Goal: Browse casually

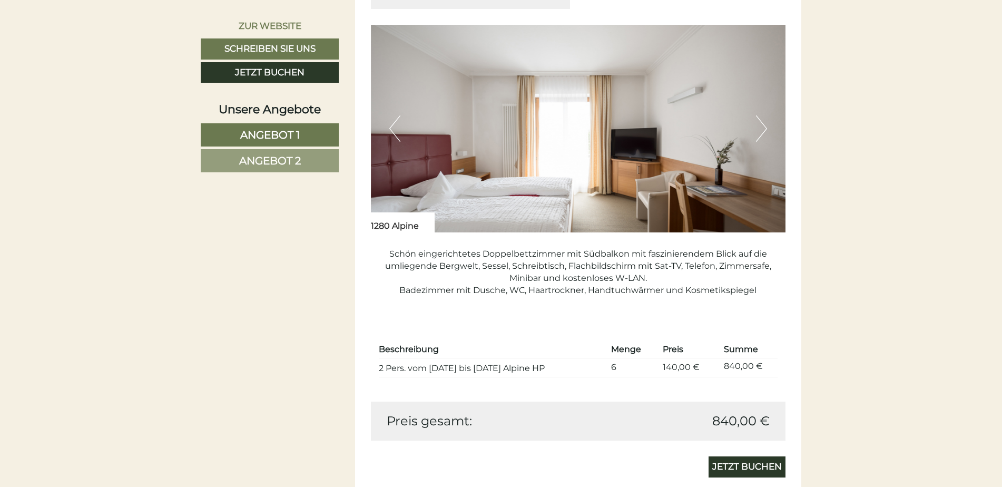
scroll to position [1475, 0]
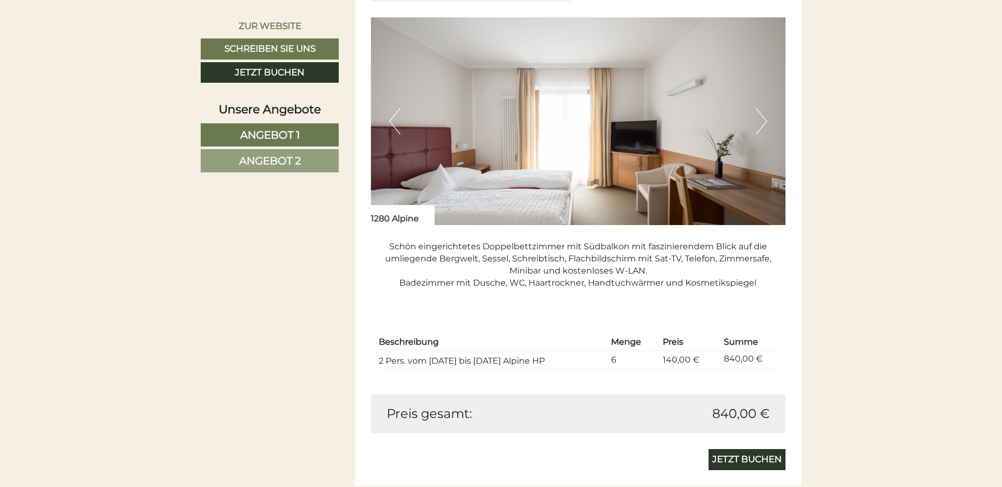
click at [756, 122] on button "Next" at bounding box center [761, 121] width 11 height 26
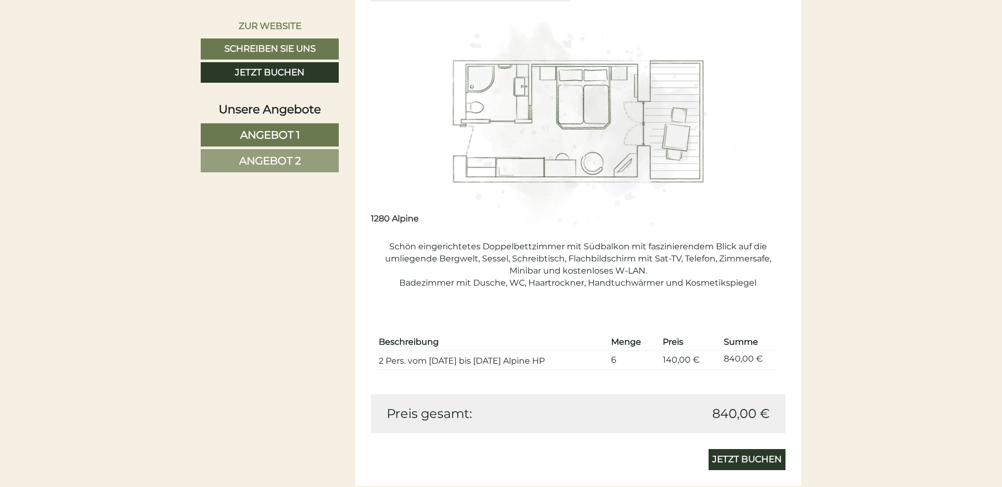
click at [756, 122] on button "Next" at bounding box center [761, 121] width 11 height 26
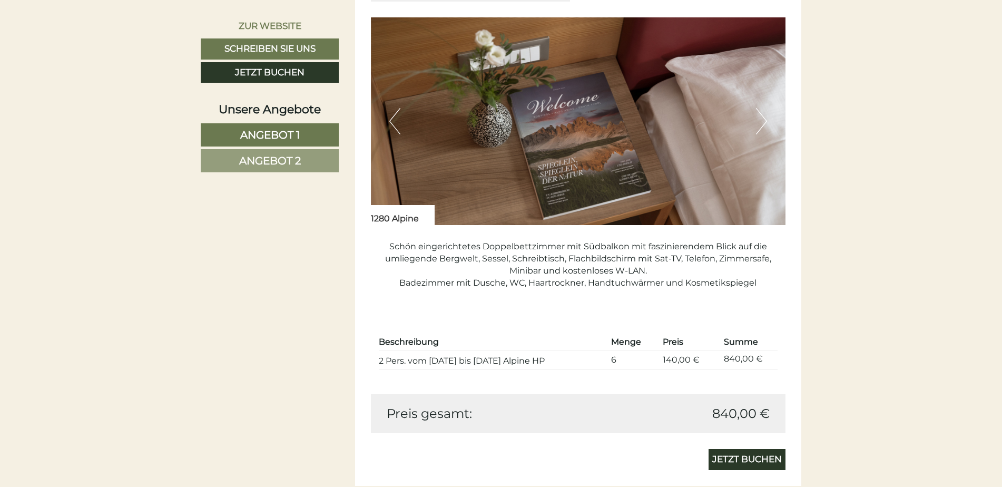
click at [756, 122] on button "Next" at bounding box center [761, 121] width 11 height 26
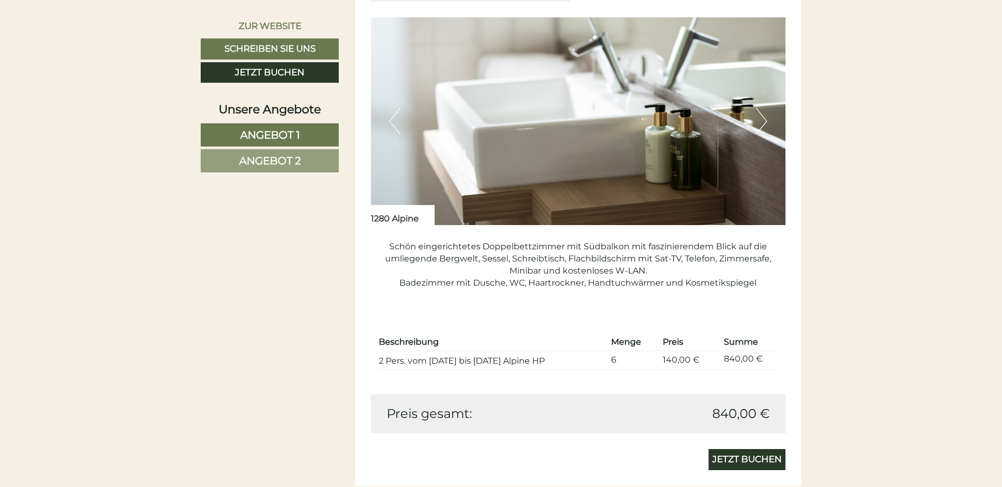
click at [756, 122] on button "Next" at bounding box center [761, 121] width 11 height 26
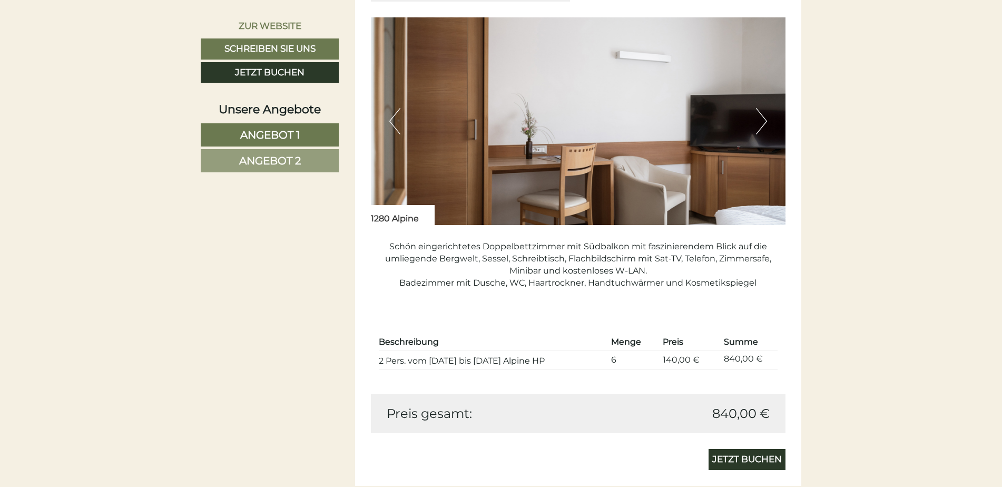
click at [756, 122] on button "Next" at bounding box center [761, 121] width 11 height 26
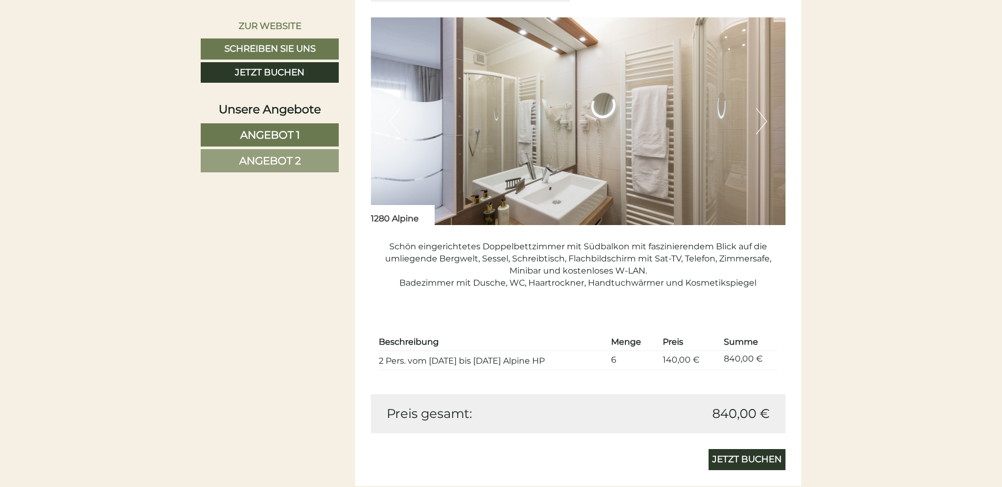
click at [756, 122] on button "Next" at bounding box center [761, 121] width 11 height 26
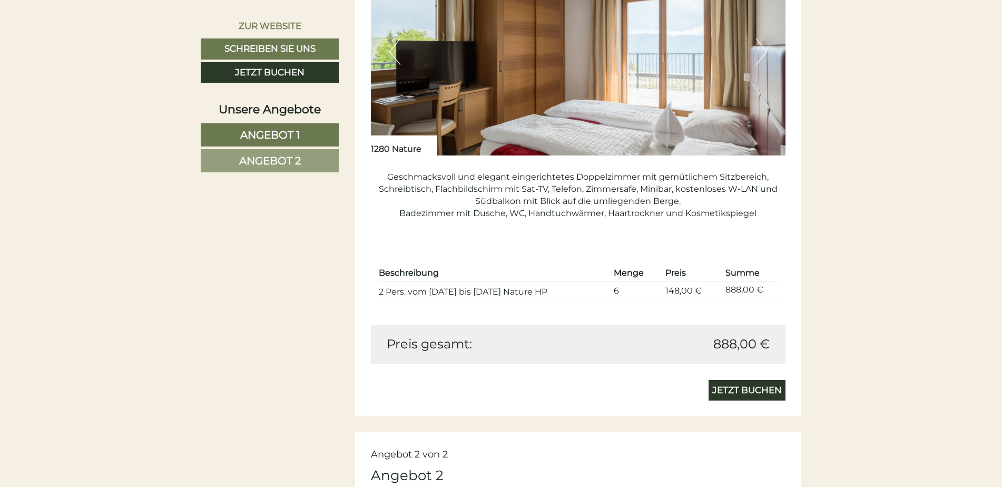
scroll to position [843, 0]
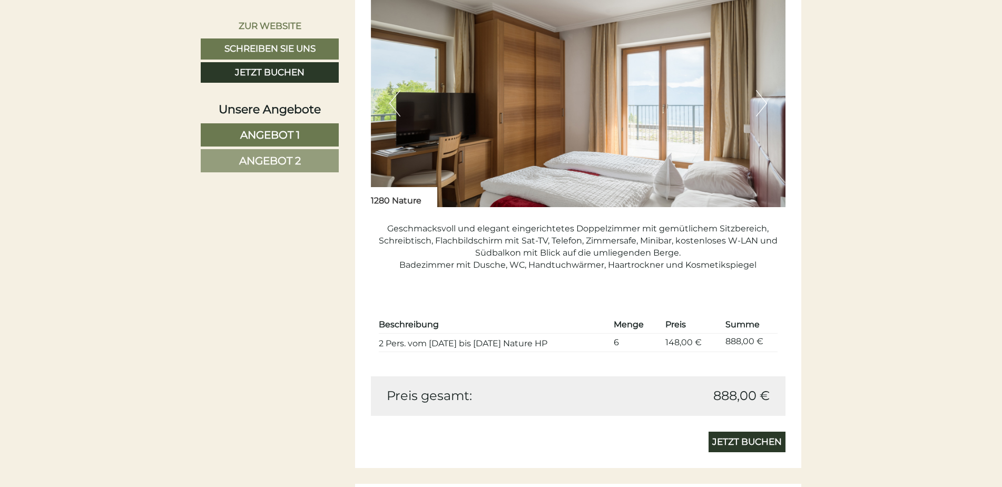
click at [759, 106] on button "Next" at bounding box center [761, 103] width 11 height 26
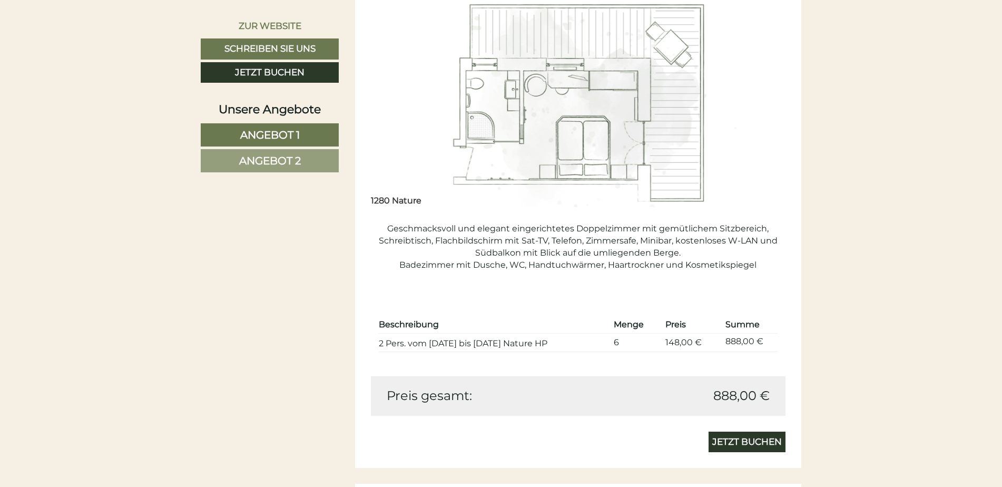
click at [759, 106] on button "Next" at bounding box center [761, 103] width 11 height 26
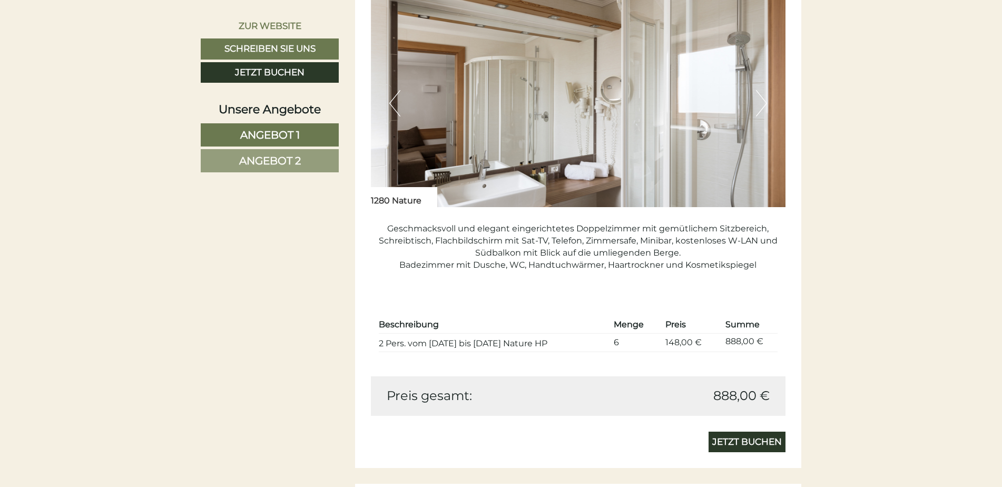
click at [759, 106] on button "Next" at bounding box center [761, 103] width 11 height 26
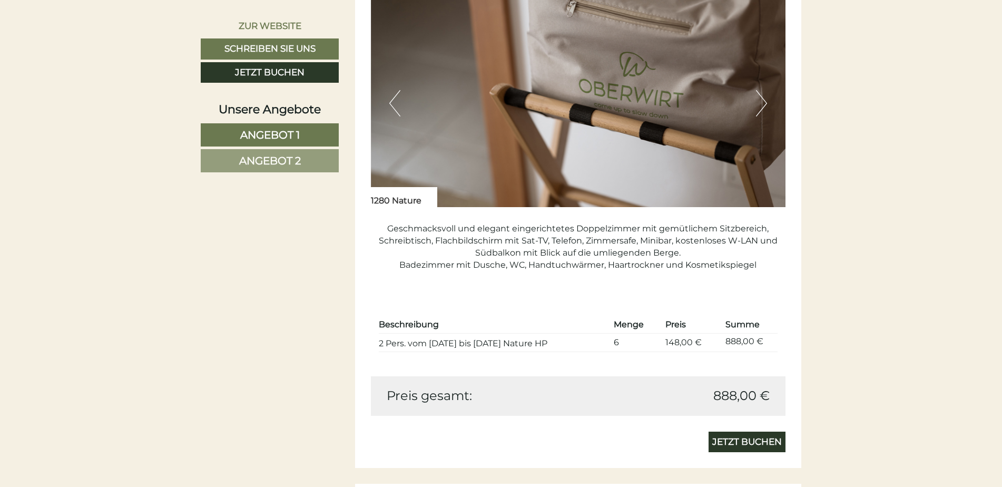
click at [759, 106] on button "Next" at bounding box center [761, 103] width 11 height 26
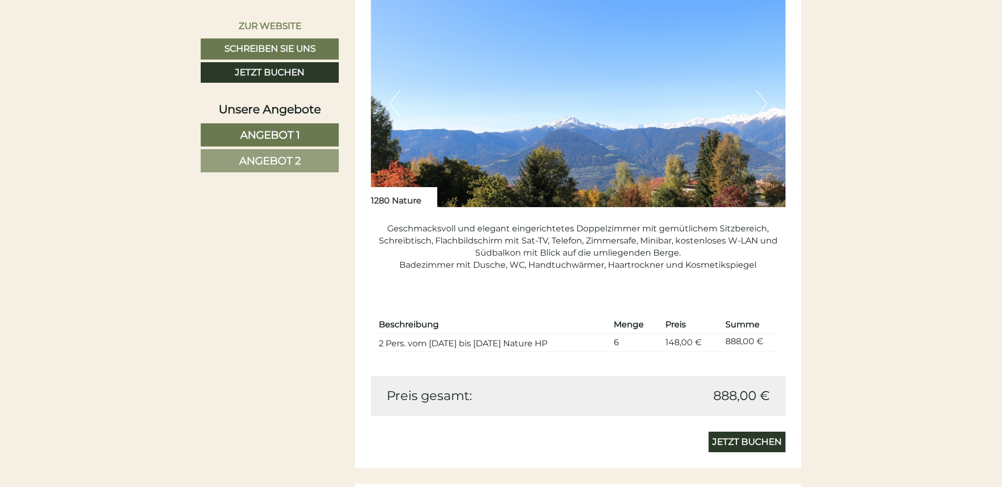
click at [759, 106] on button "Next" at bounding box center [761, 103] width 11 height 26
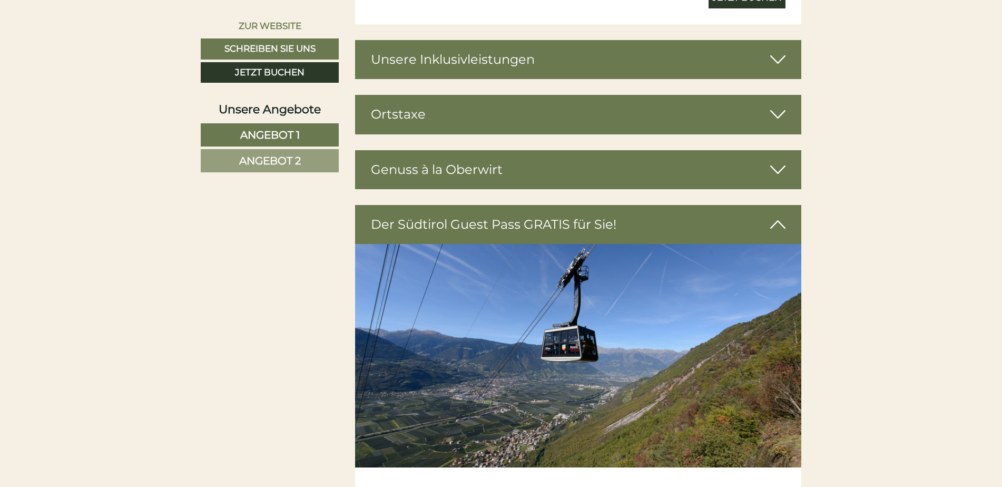
scroll to position [1949, 0]
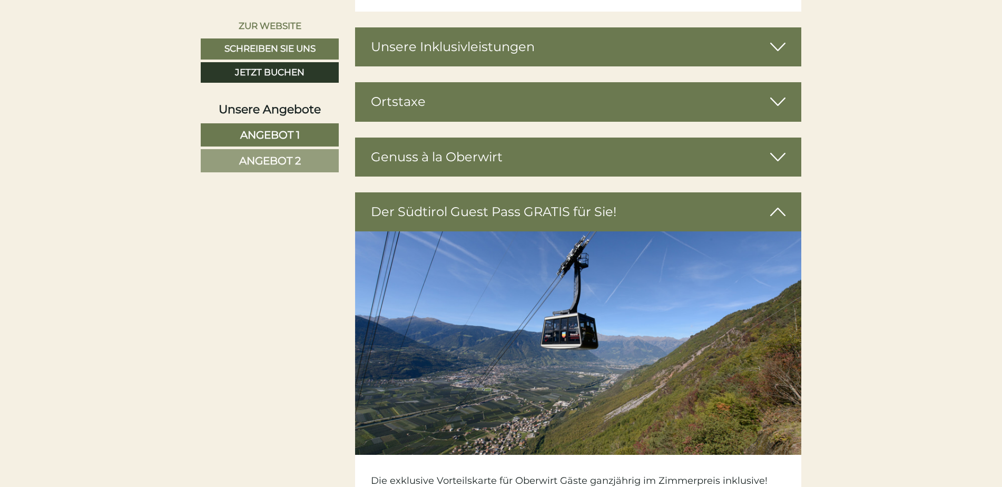
click at [776, 47] on icon at bounding box center [777, 47] width 15 height 18
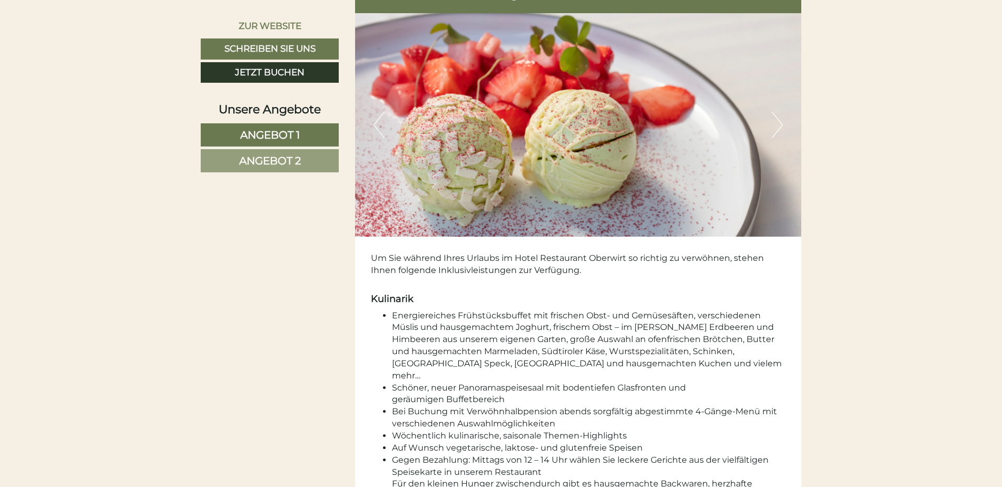
scroll to position [2002, 0]
click at [775, 127] on button "Next" at bounding box center [777, 125] width 11 height 26
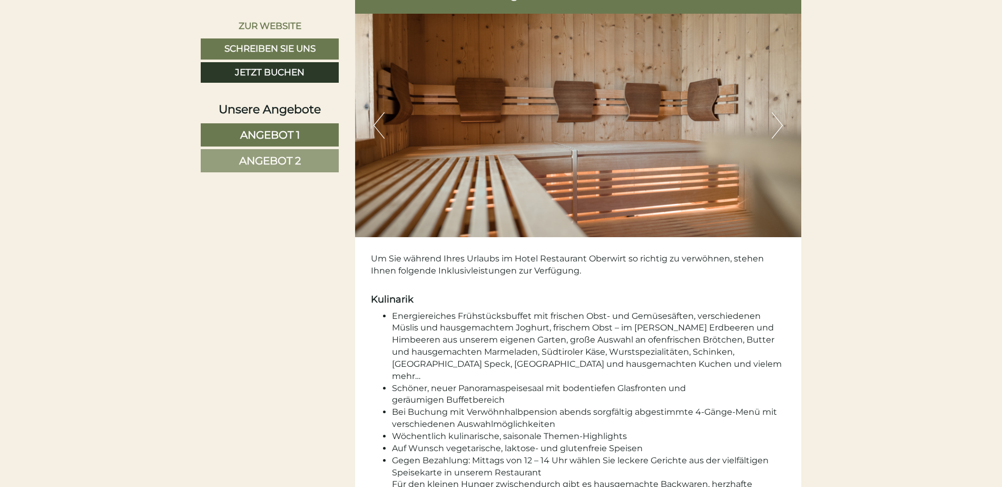
click at [775, 127] on button "Next" at bounding box center [777, 125] width 11 height 26
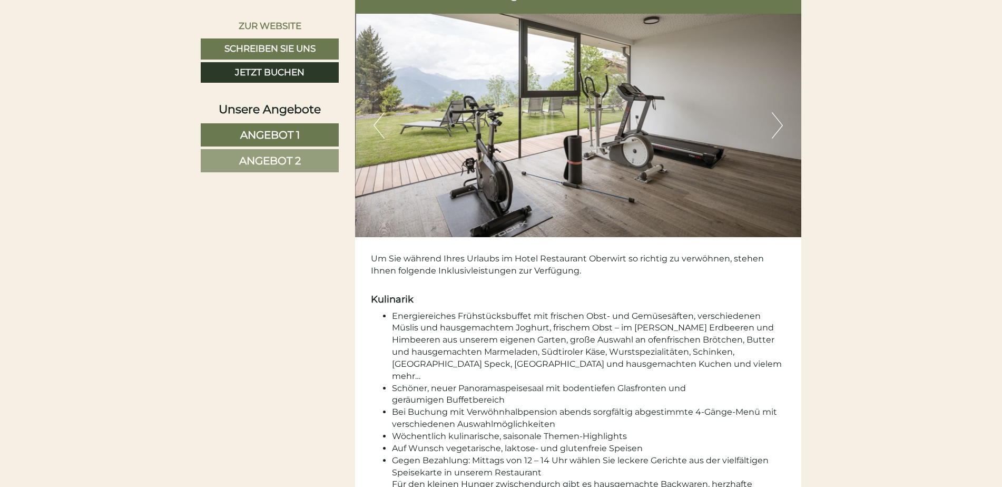
click at [775, 127] on button "Next" at bounding box center [777, 125] width 11 height 26
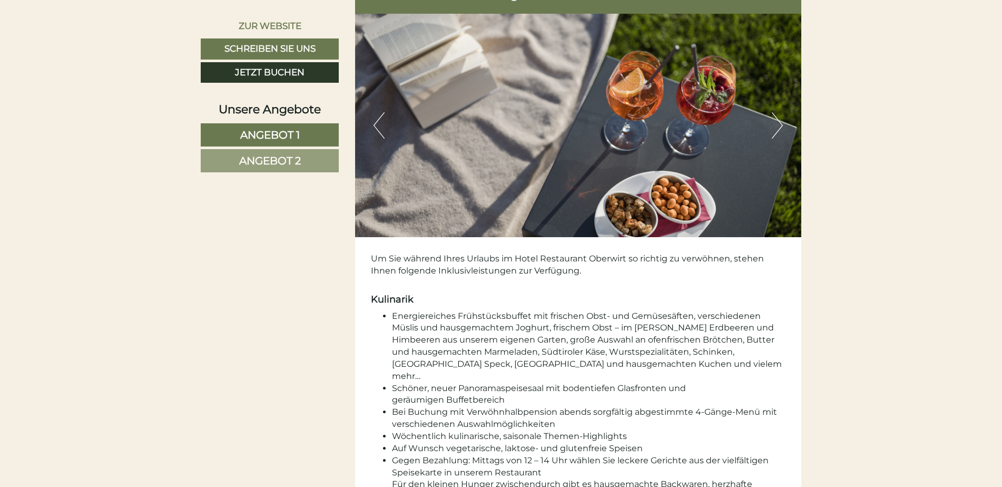
click at [775, 127] on button "Next" at bounding box center [777, 125] width 11 height 26
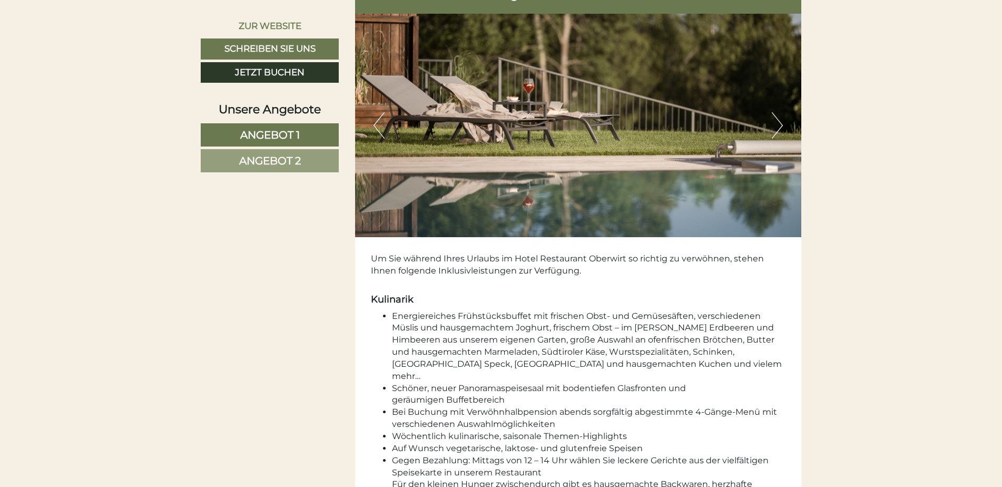
click at [775, 127] on button "Next" at bounding box center [777, 125] width 11 height 26
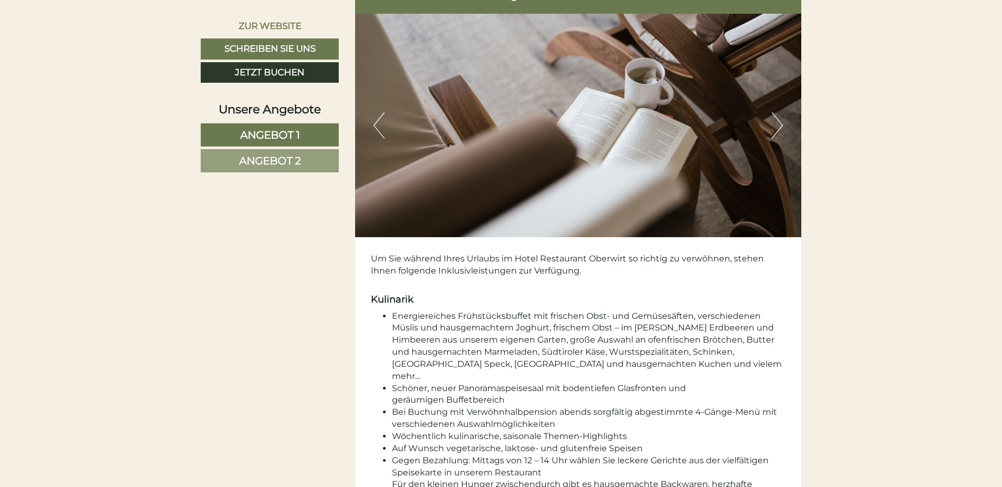
click at [775, 127] on button "Next" at bounding box center [777, 125] width 11 height 26
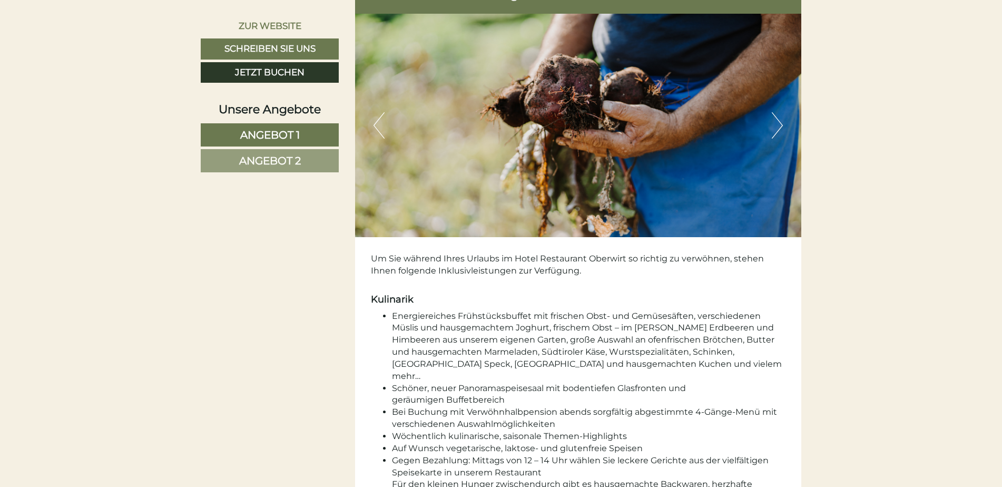
click at [775, 127] on button "Next" at bounding box center [777, 125] width 11 height 26
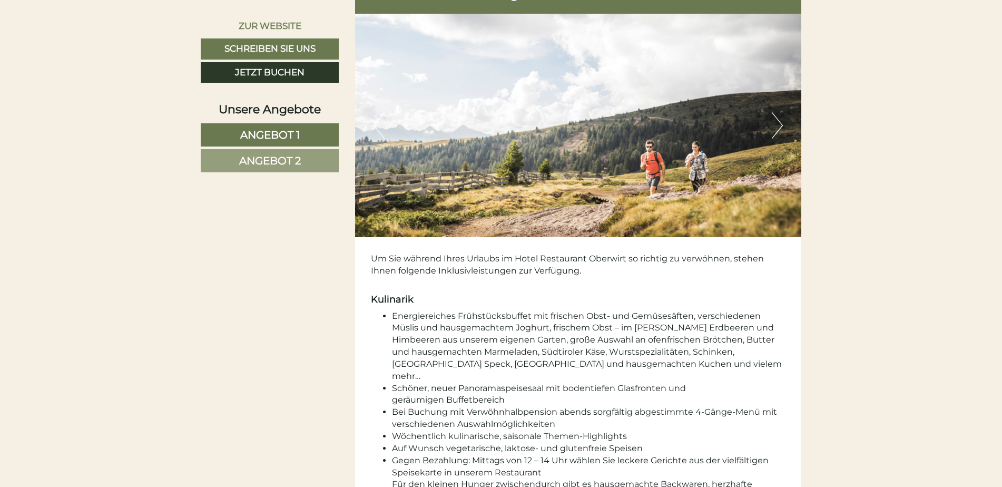
click at [775, 127] on button "Next" at bounding box center [777, 125] width 11 height 26
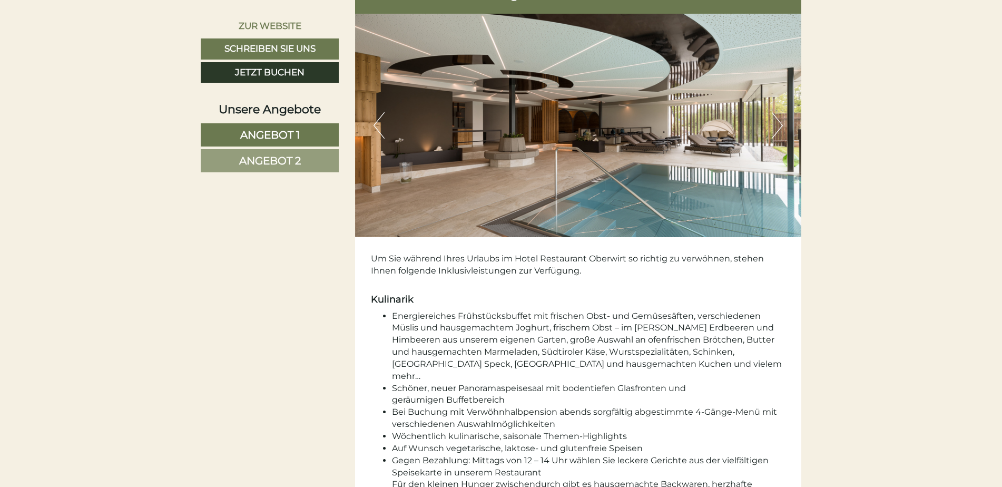
click at [775, 127] on button "Next" at bounding box center [777, 125] width 11 height 26
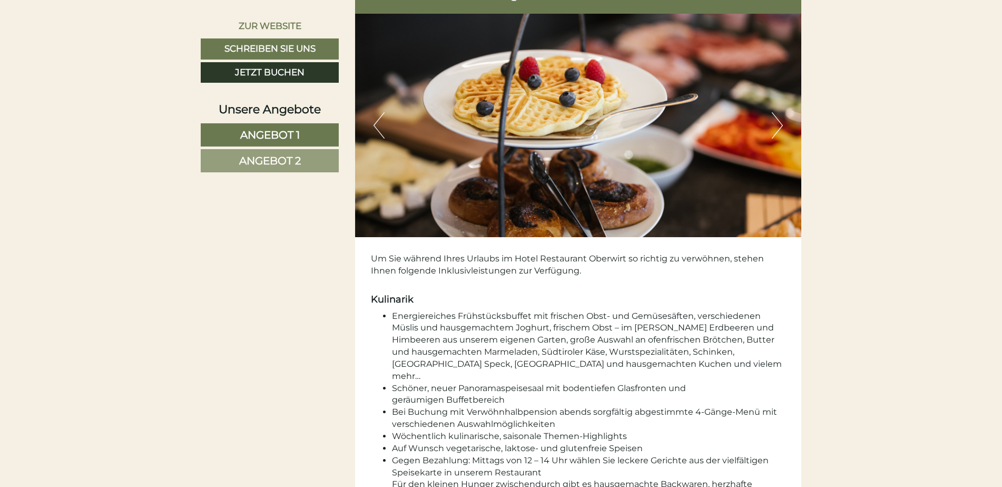
click at [775, 127] on button "Next" at bounding box center [777, 125] width 11 height 26
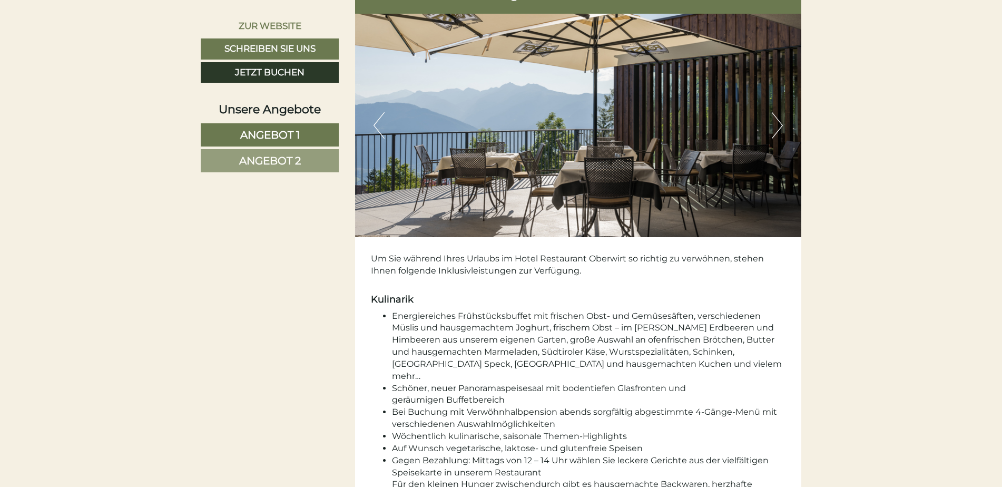
click at [775, 127] on button "Next" at bounding box center [777, 125] width 11 height 26
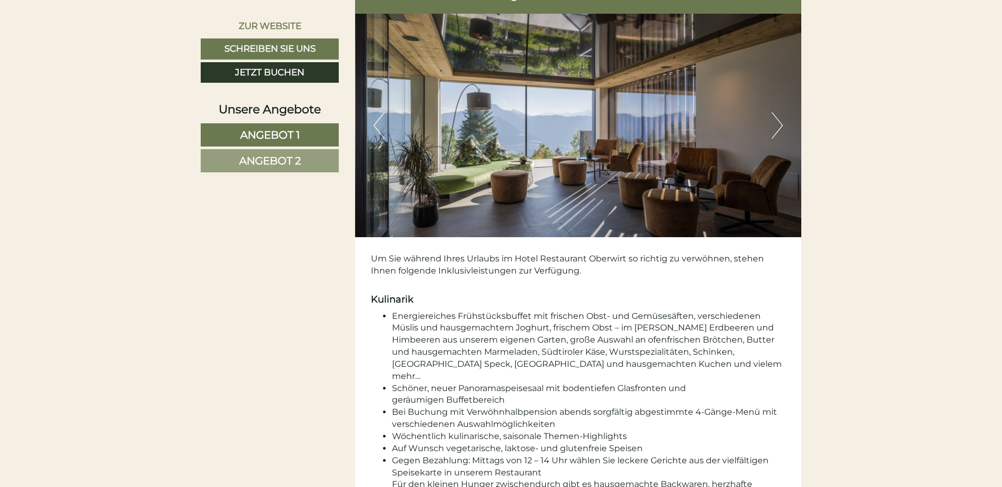
click at [775, 127] on button "Next" at bounding box center [777, 125] width 11 height 26
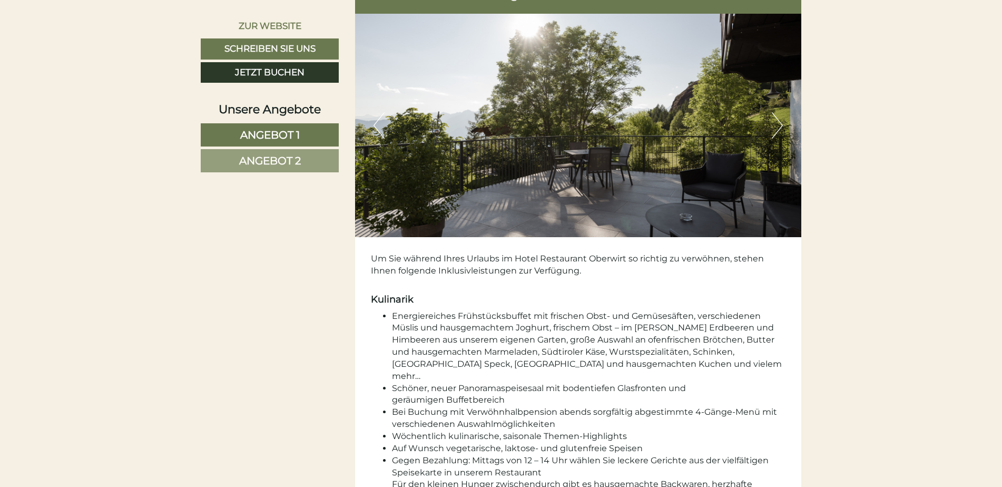
click at [775, 127] on button "Next" at bounding box center [777, 125] width 11 height 26
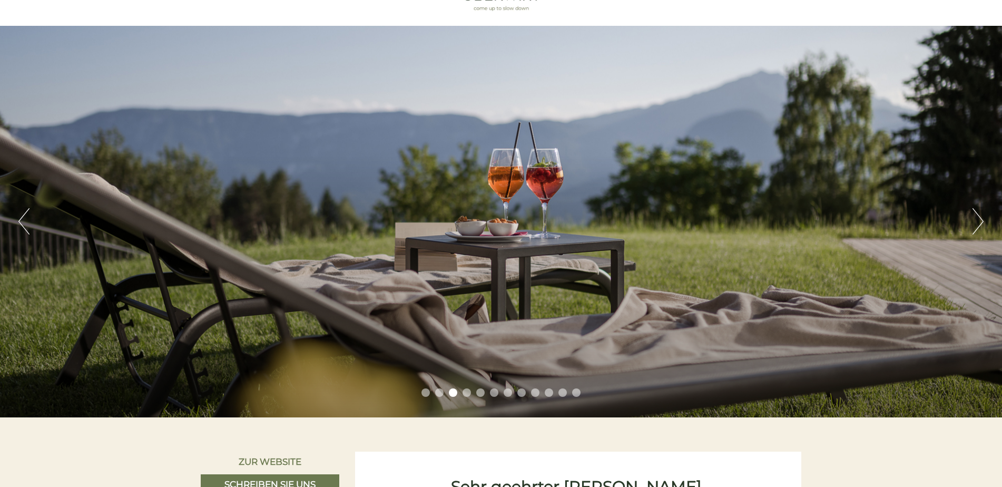
scroll to position [53, 0]
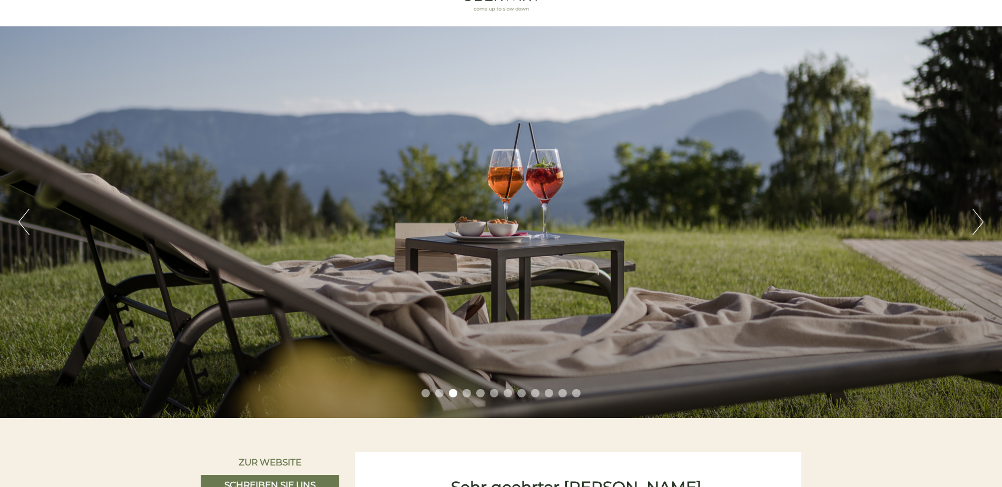
click at [980, 220] on button "Next" at bounding box center [977, 222] width 11 height 26
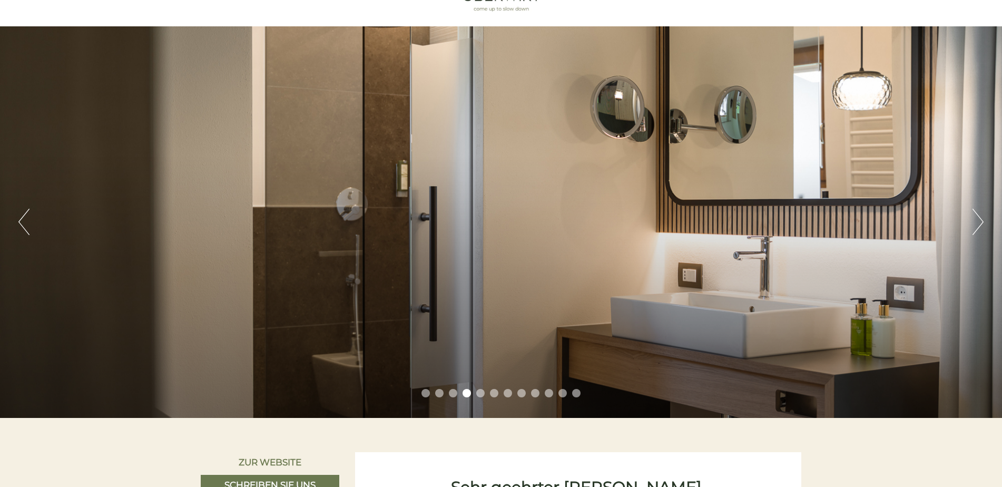
click at [980, 220] on button "Next" at bounding box center [977, 222] width 11 height 26
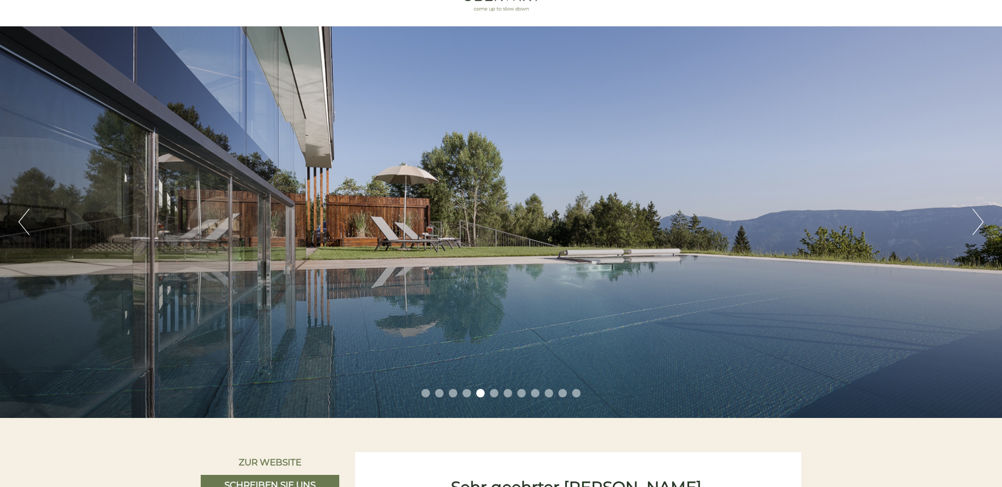
click at [980, 220] on button "Next" at bounding box center [977, 222] width 11 height 26
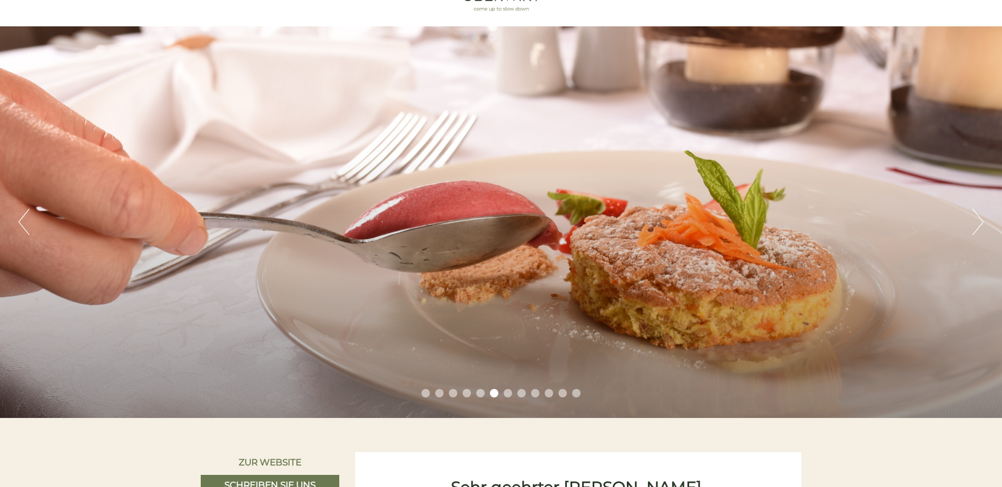
click at [980, 220] on button "Next" at bounding box center [977, 222] width 11 height 26
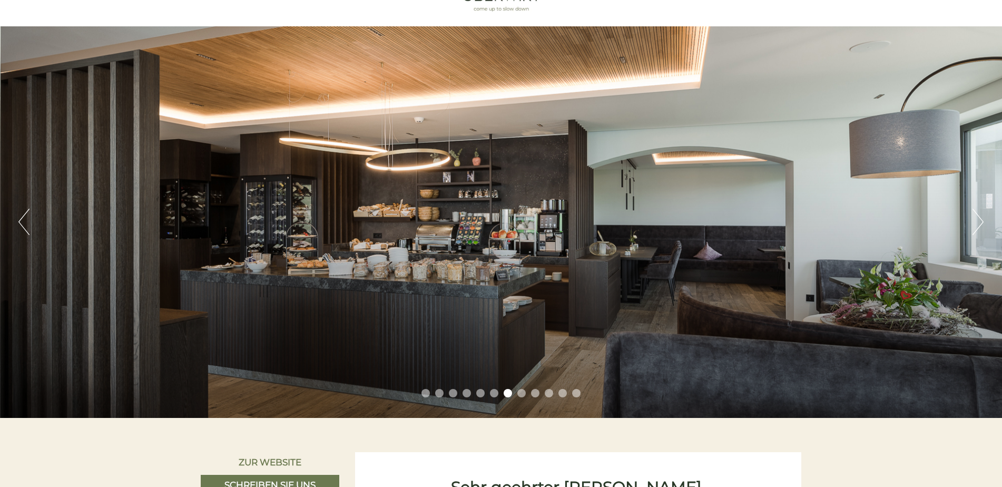
click at [980, 220] on button "Next" at bounding box center [977, 222] width 11 height 26
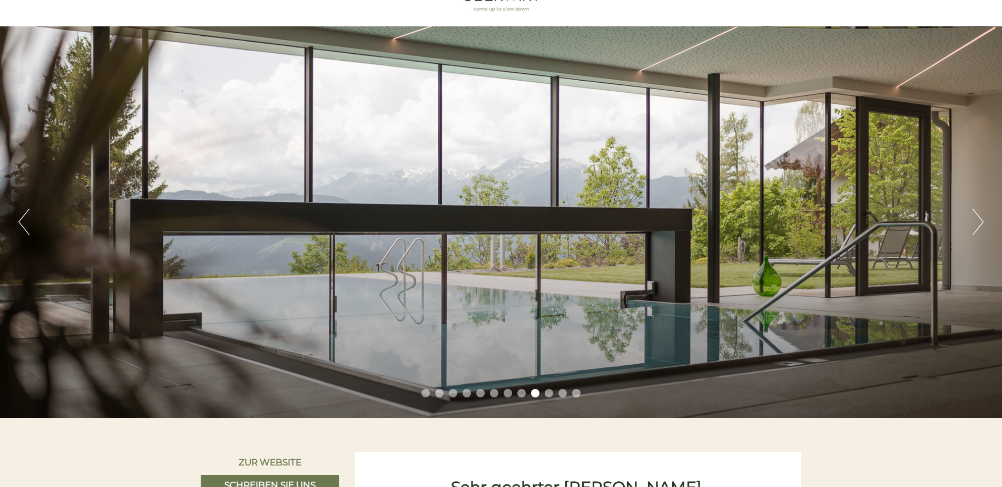
click at [980, 220] on button "Next" at bounding box center [977, 222] width 11 height 26
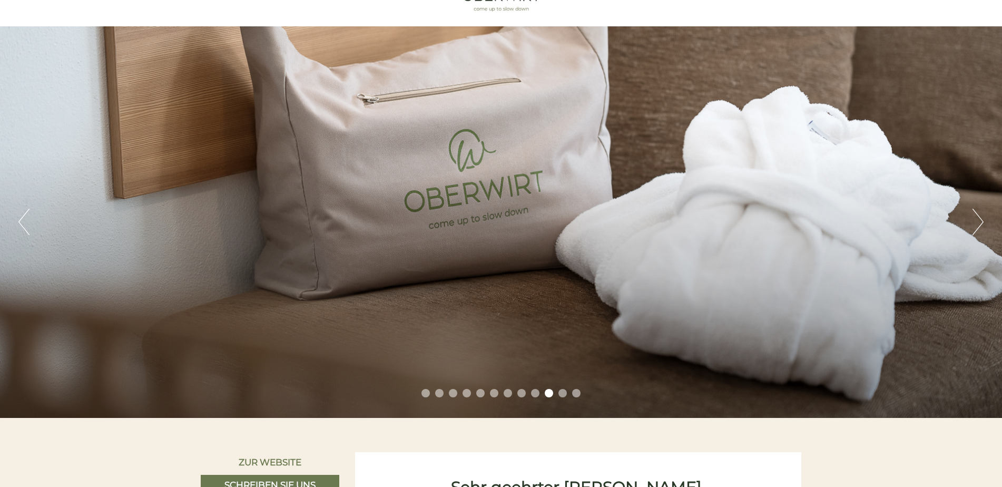
click at [980, 220] on button "Next" at bounding box center [977, 222] width 11 height 26
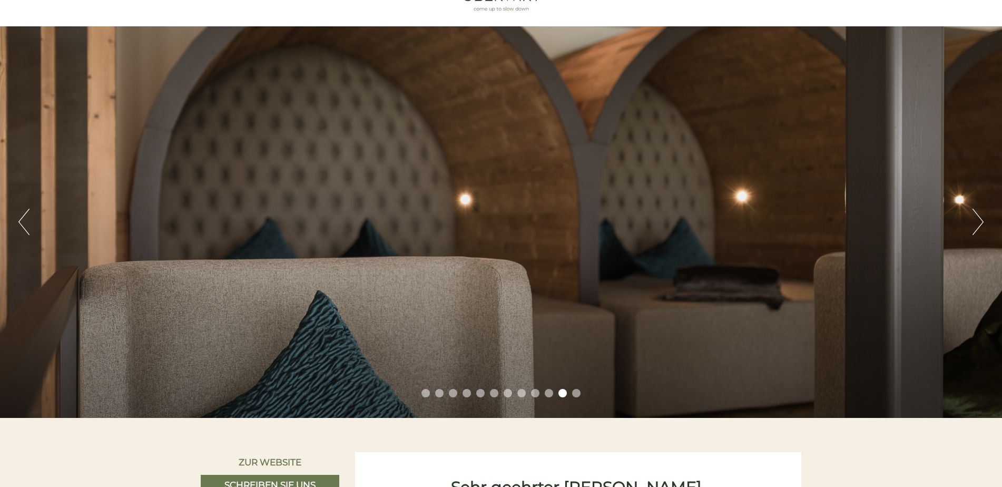
click at [980, 220] on button "Next" at bounding box center [977, 222] width 11 height 26
